Goal: Find specific page/section

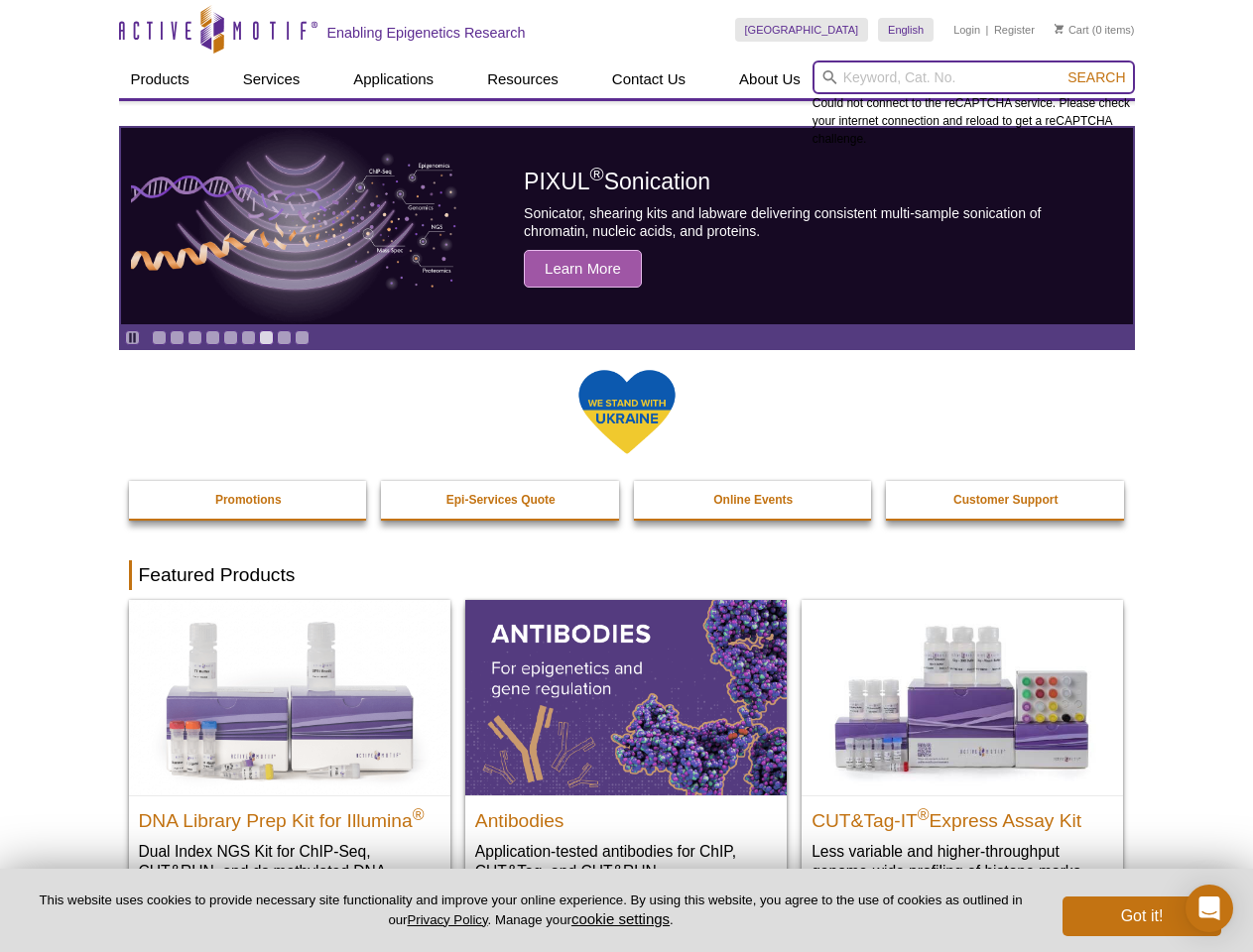
click at [973, 77] on input "search" at bounding box center [973, 78] width 323 height 34
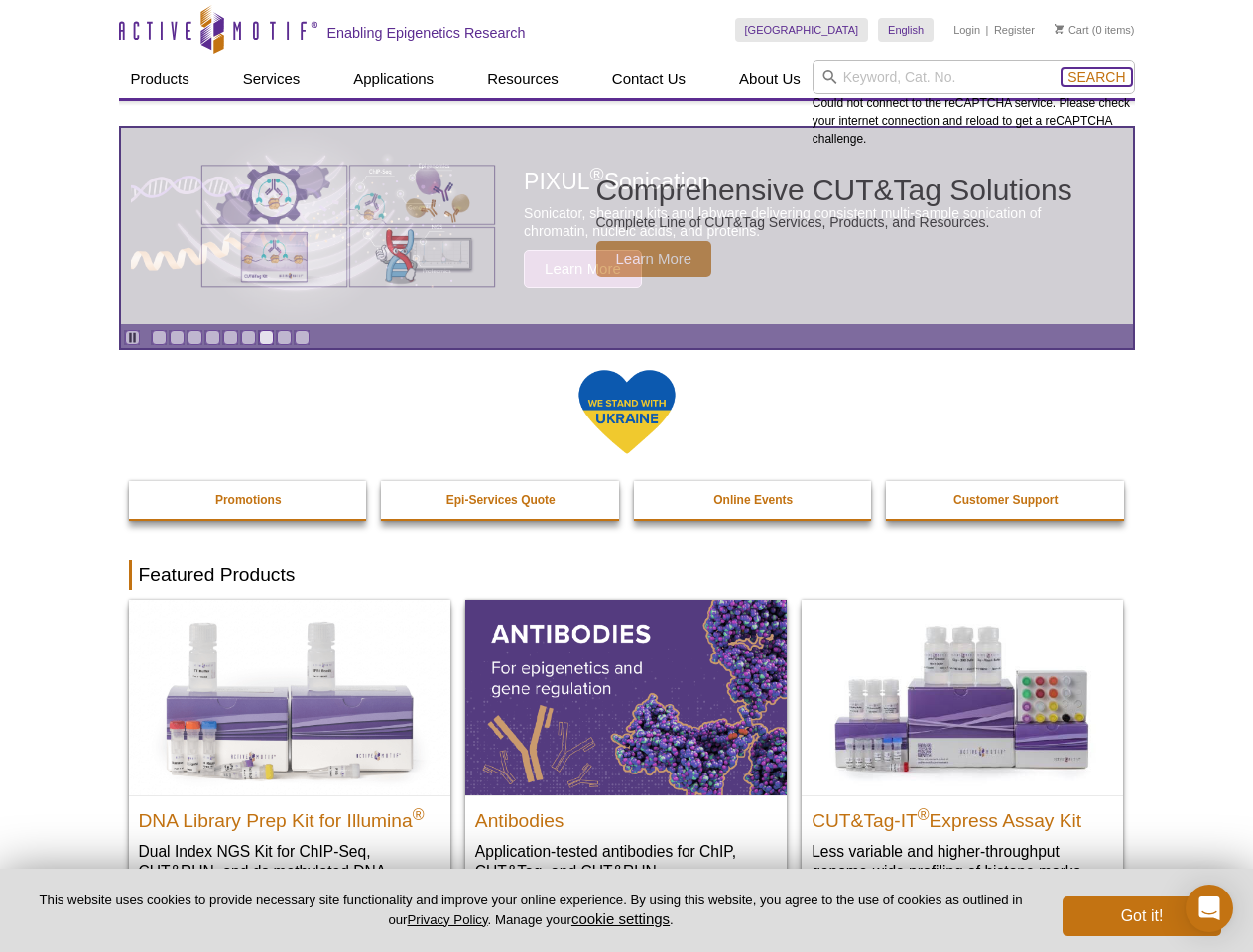
click at [1096, 77] on span "Search" at bounding box center [1096, 78] width 58 height 16
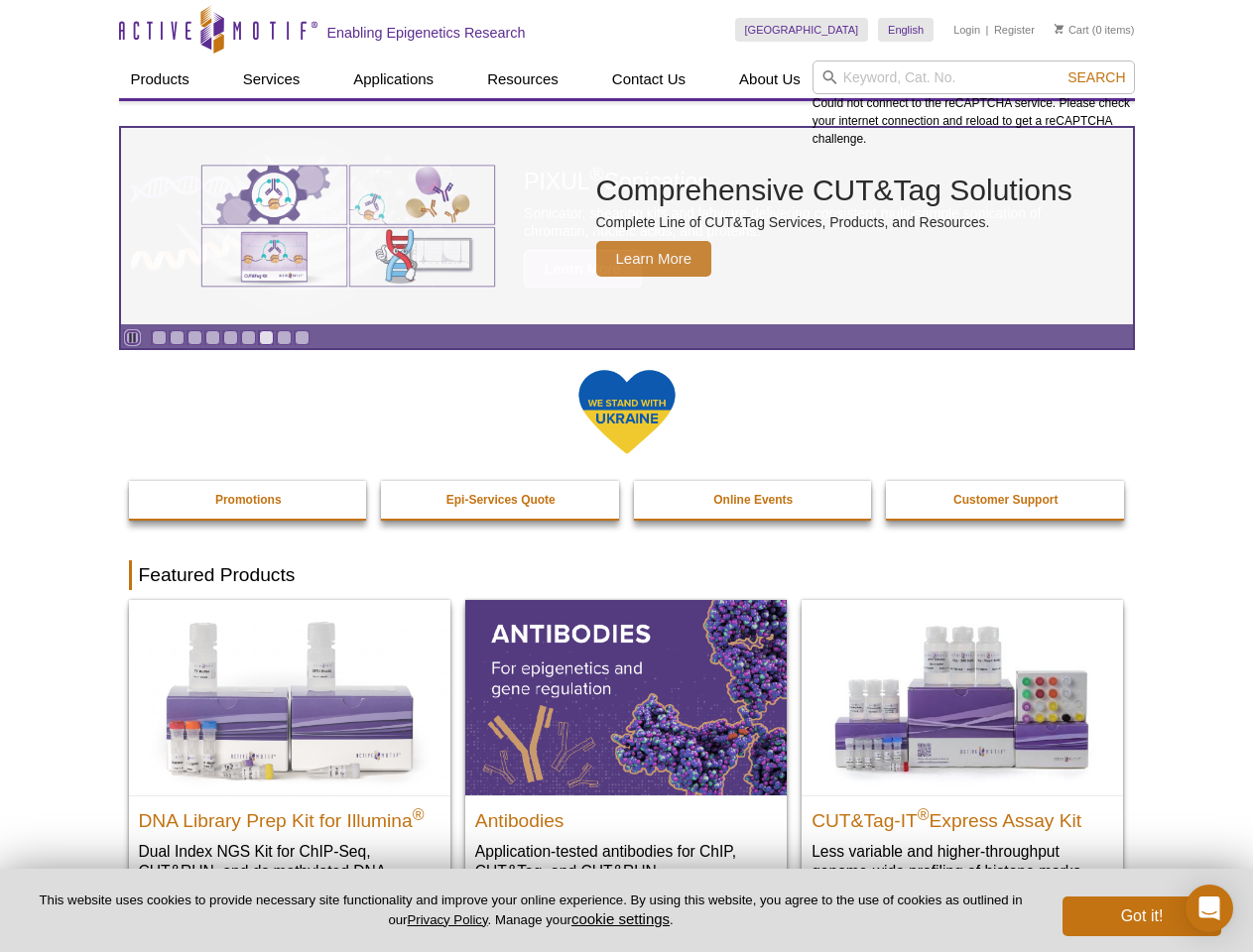
click at [132, 338] on icon "Pause" at bounding box center [132, 338] width 13 height 13
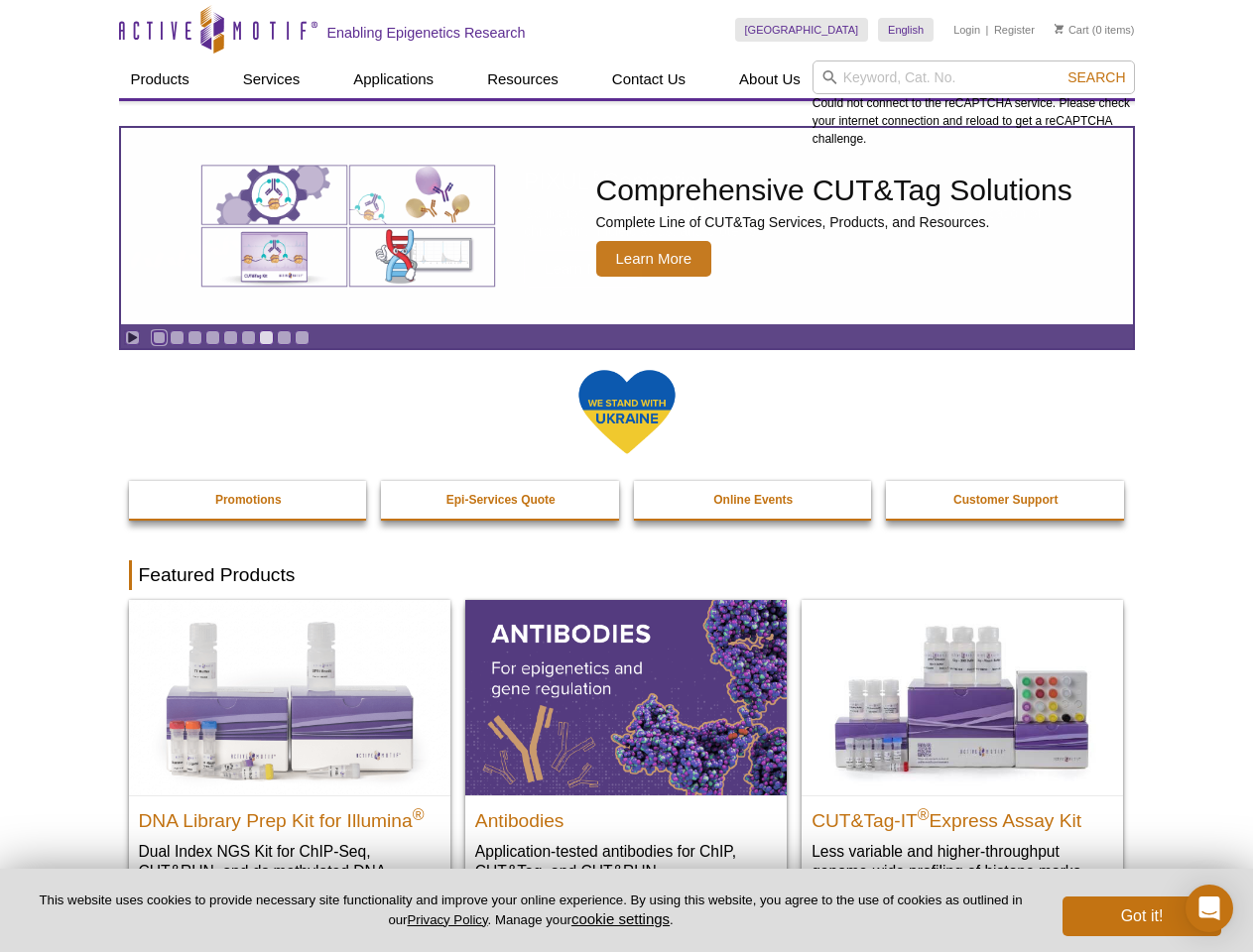
click at [159, 338] on link "Go to slide 1" at bounding box center [159, 338] width 15 height 15
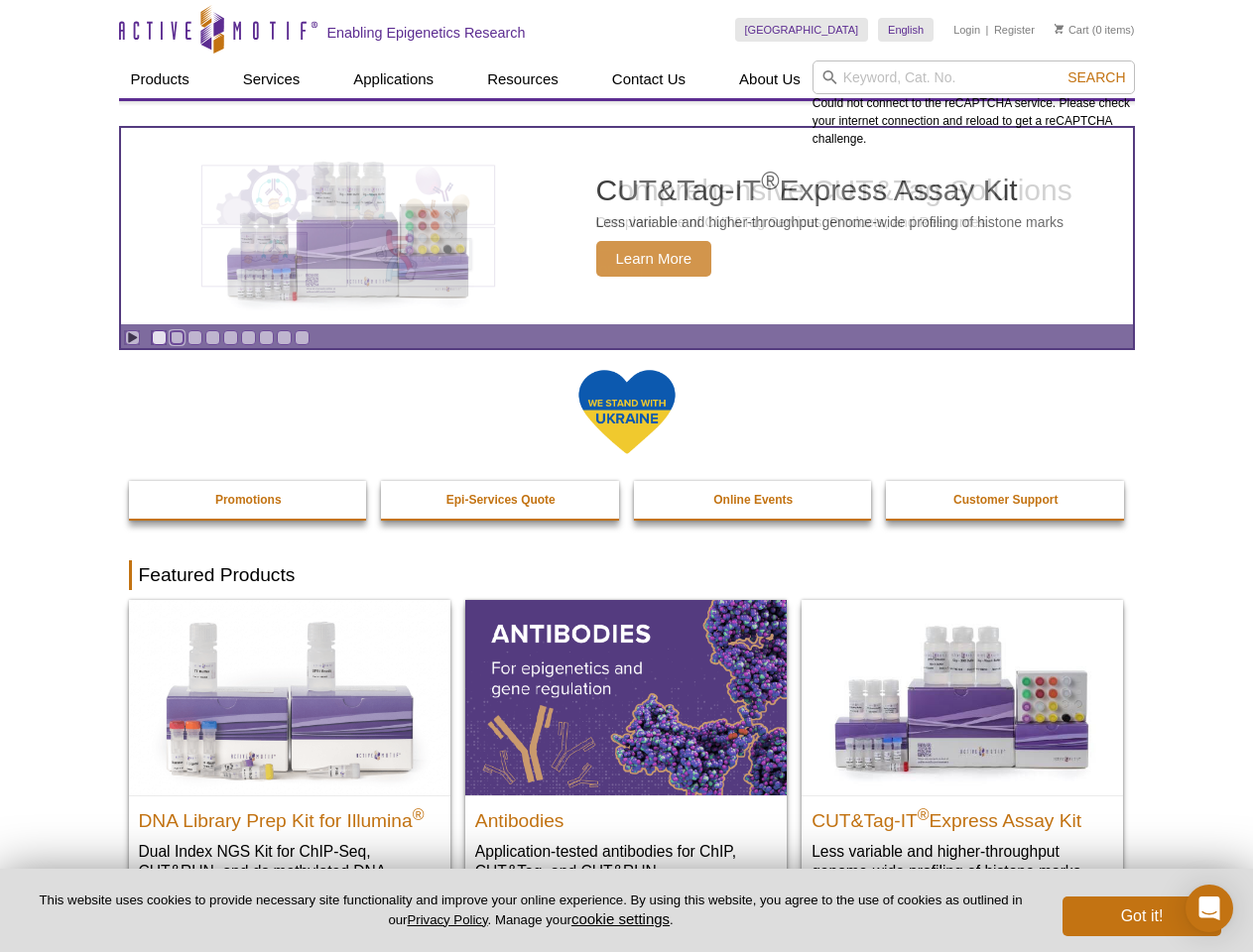
click at [177, 338] on link "Go to slide 2" at bounding box center [177, 338] width 15 height 15
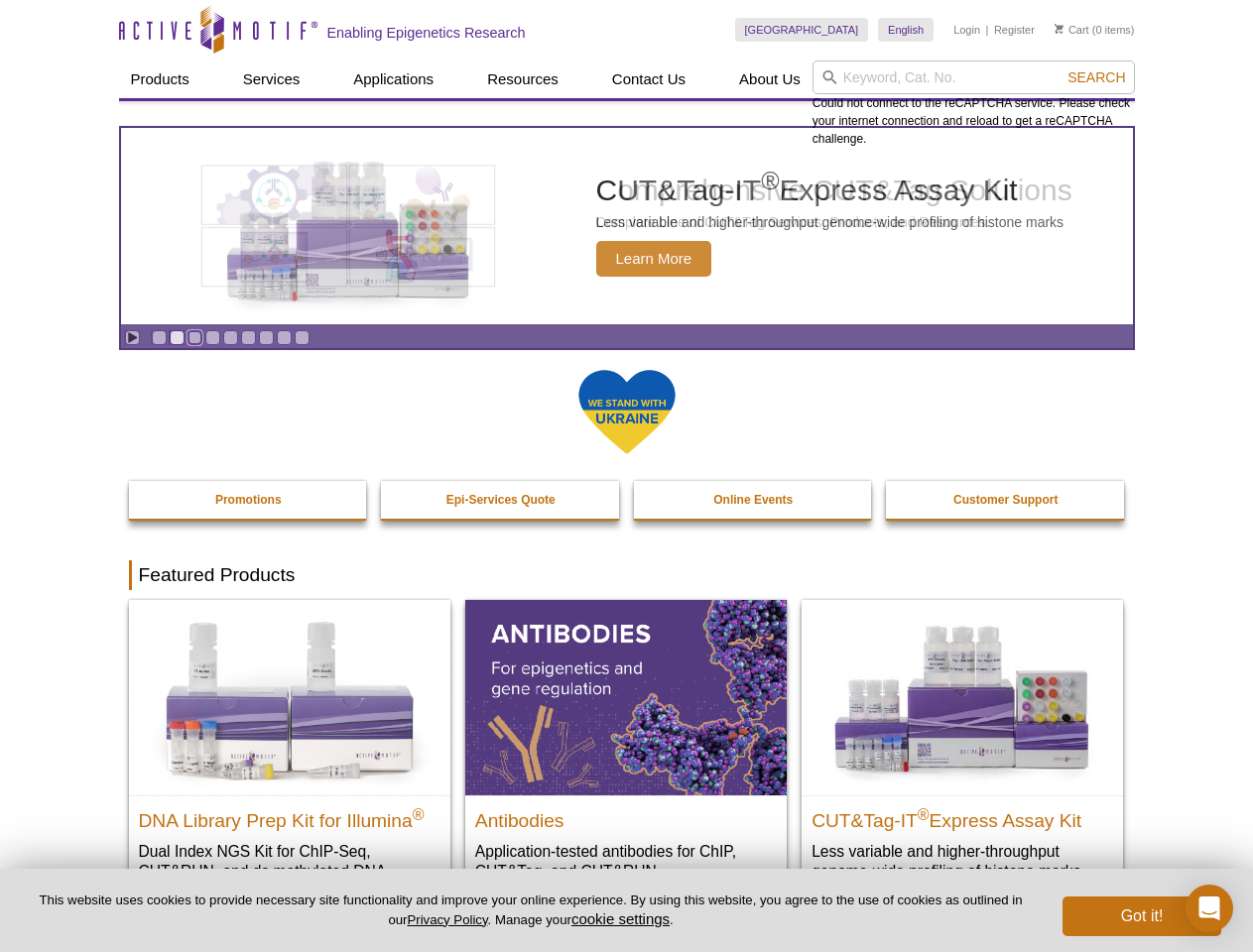
click at [195, 338] on link "Go to slide 3" at bounding box center [195, 338] width 15 height 15
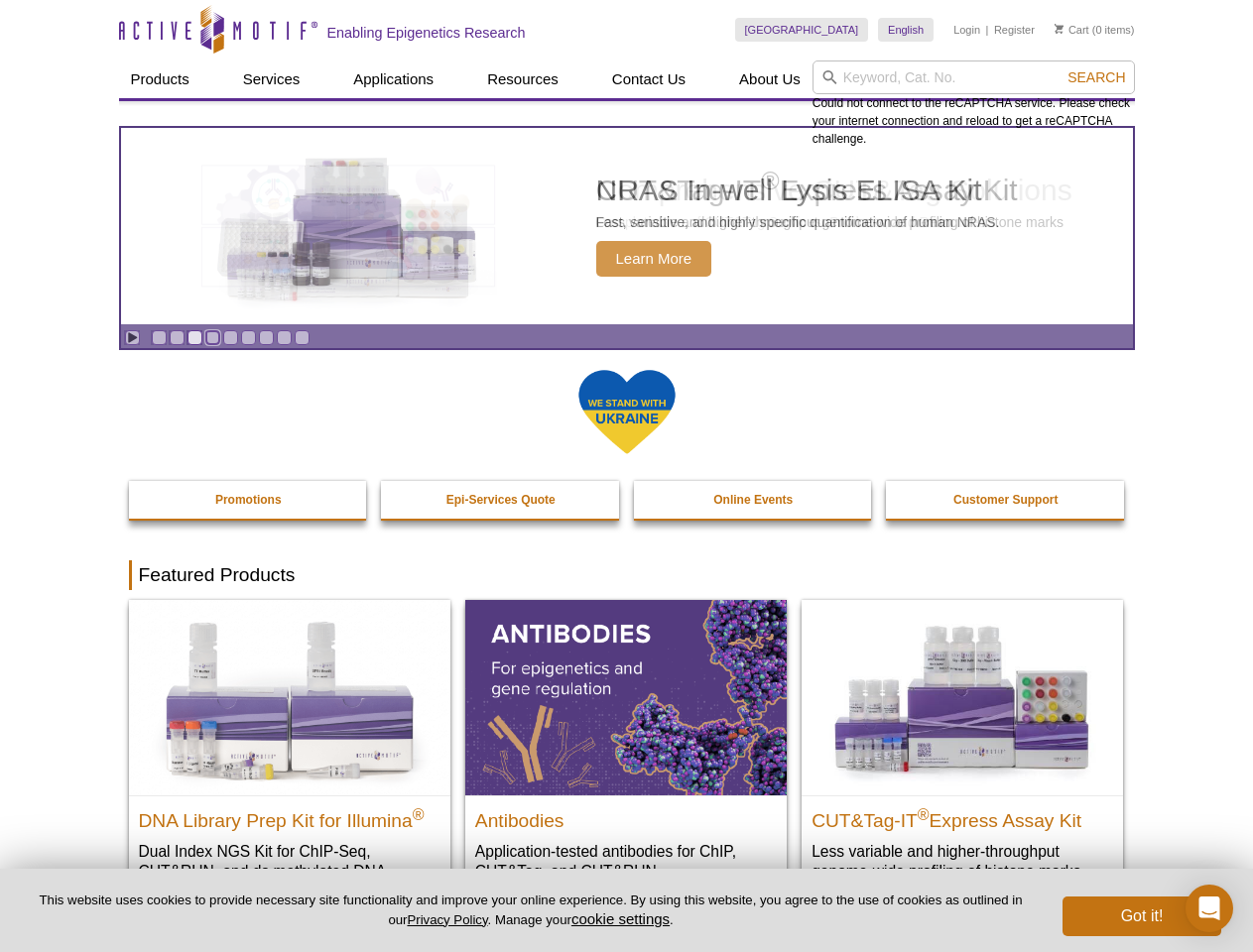
click at [212, 338] on link "Go to slide 4" at bounding box center [213, 338] width 15 height 15
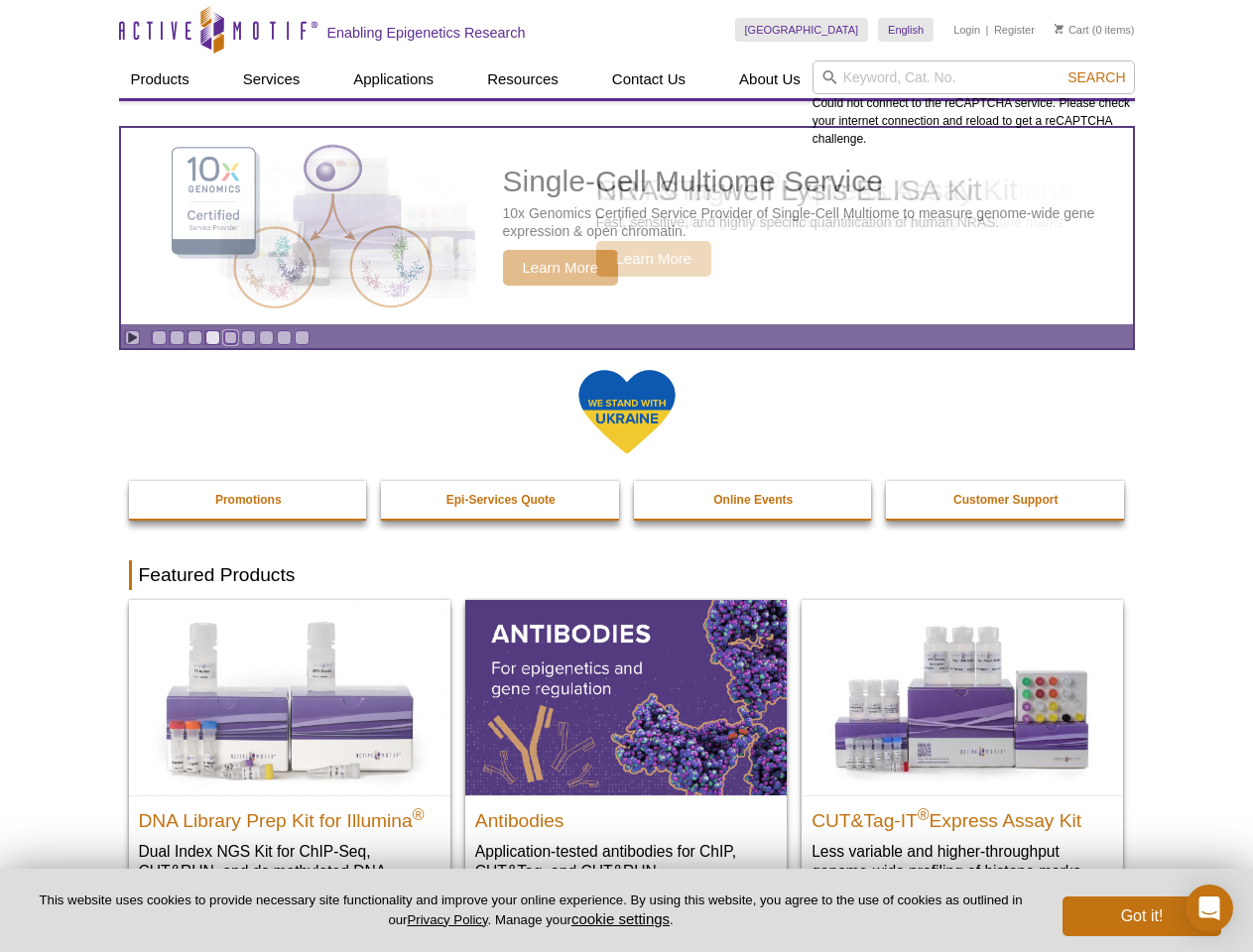
click at [230, 338] on link "Go to slide 5" at bounding box center [230, 338] width 15 height 15
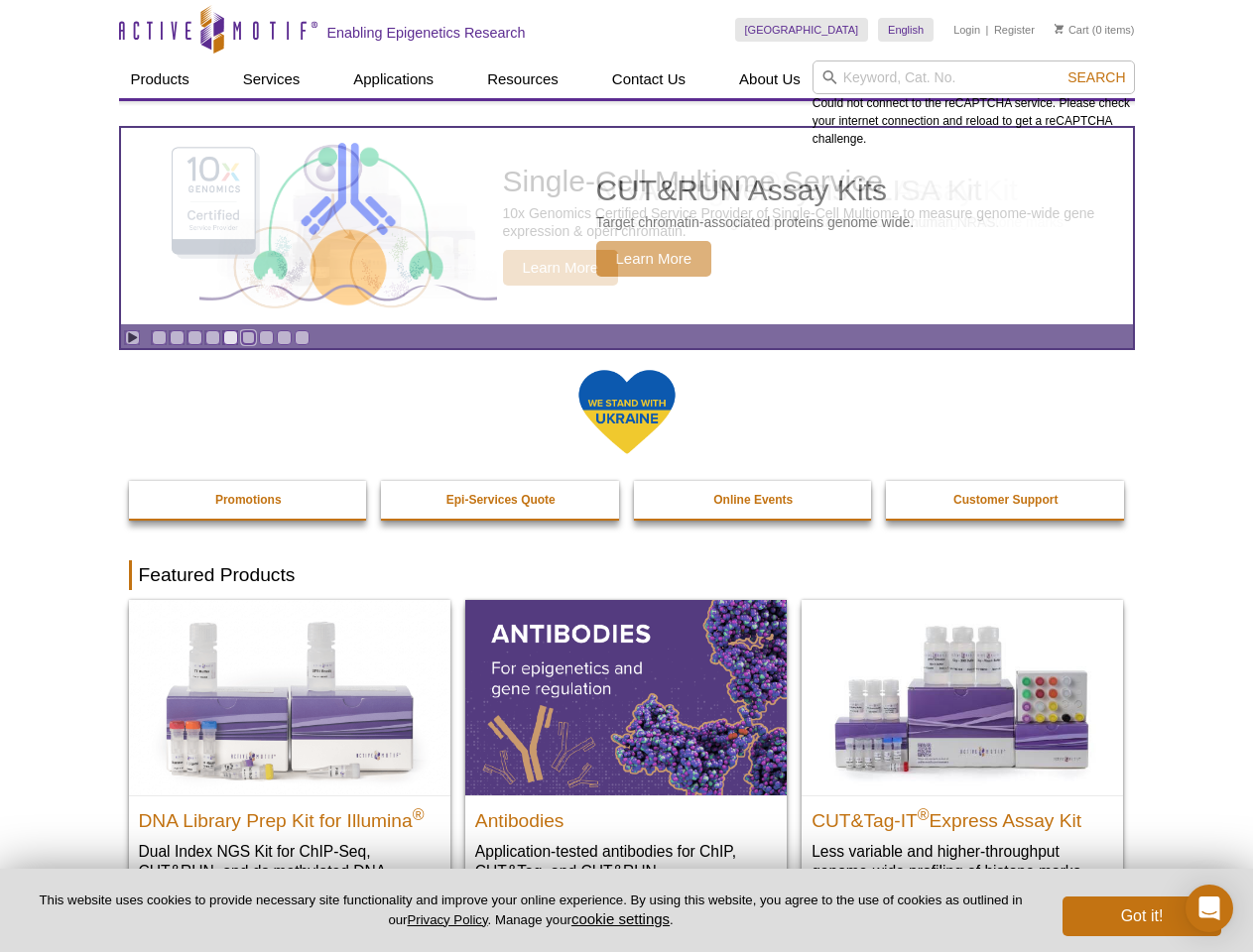
click at [248, 338] on link "Go to slide 6" at bounding box center [248, 338] width 15 height 15
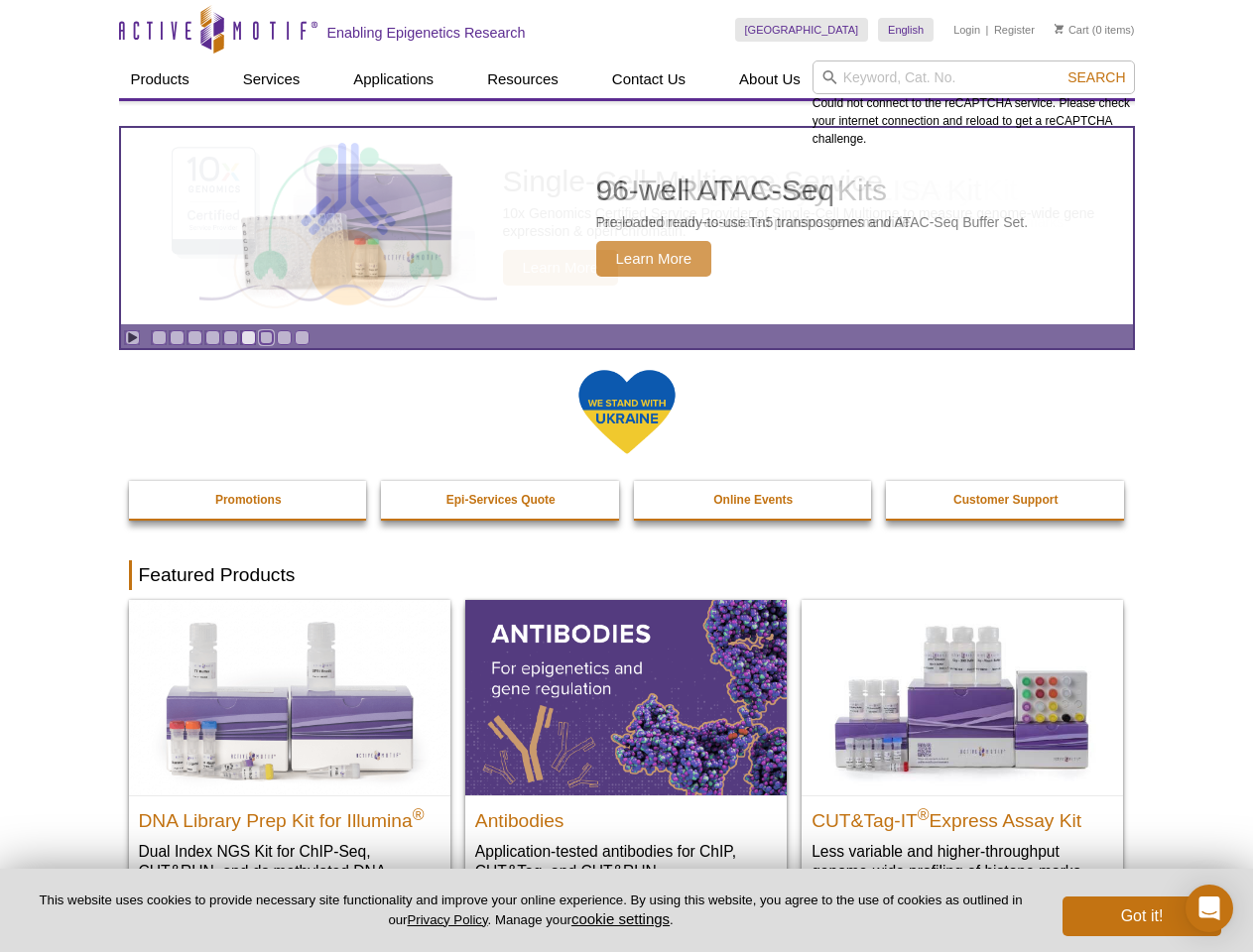
click at [266, 338] on link "Go to slide 7" at bounding box center [266, 338] width 15 height 15
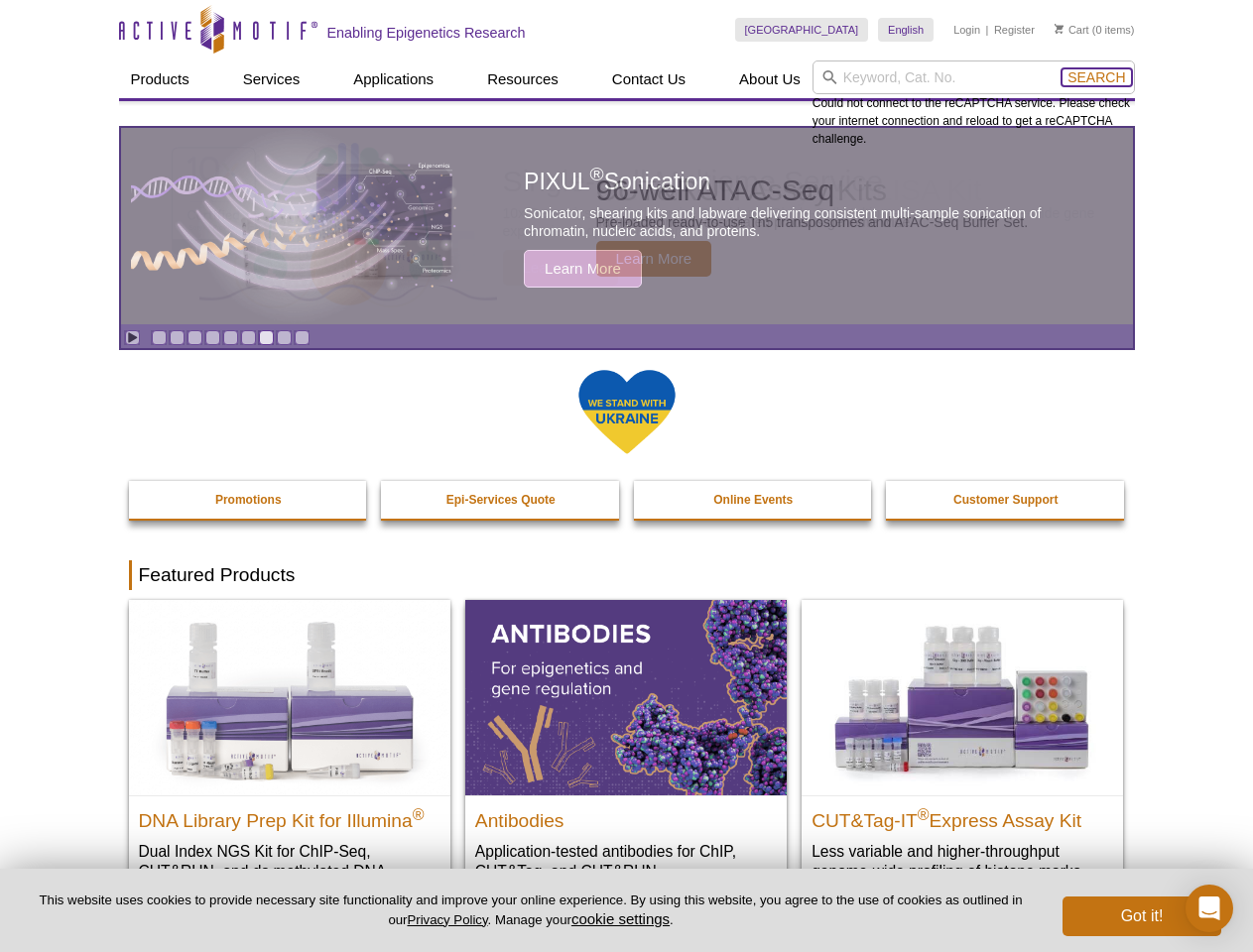
click at [1096, 77] on span "Search" at bounding box center [1096, 78] width 58 height 16
